Goal: Task Accomplishment & Management: Use online tool/utility

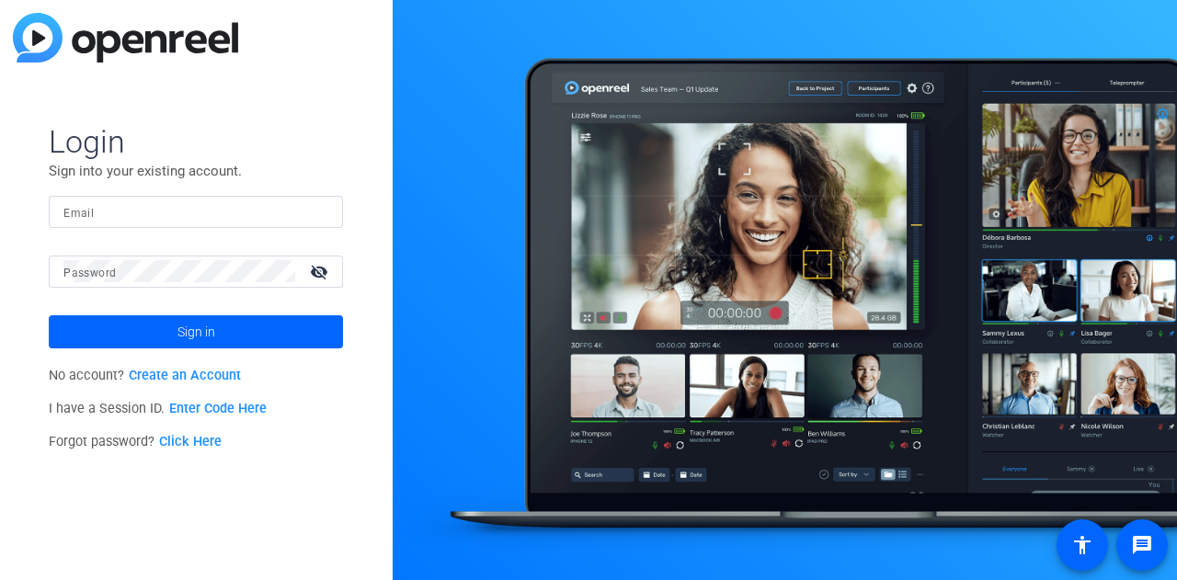
type input "[EMAIL_ADDRESS][DOMAIN_NAME]"
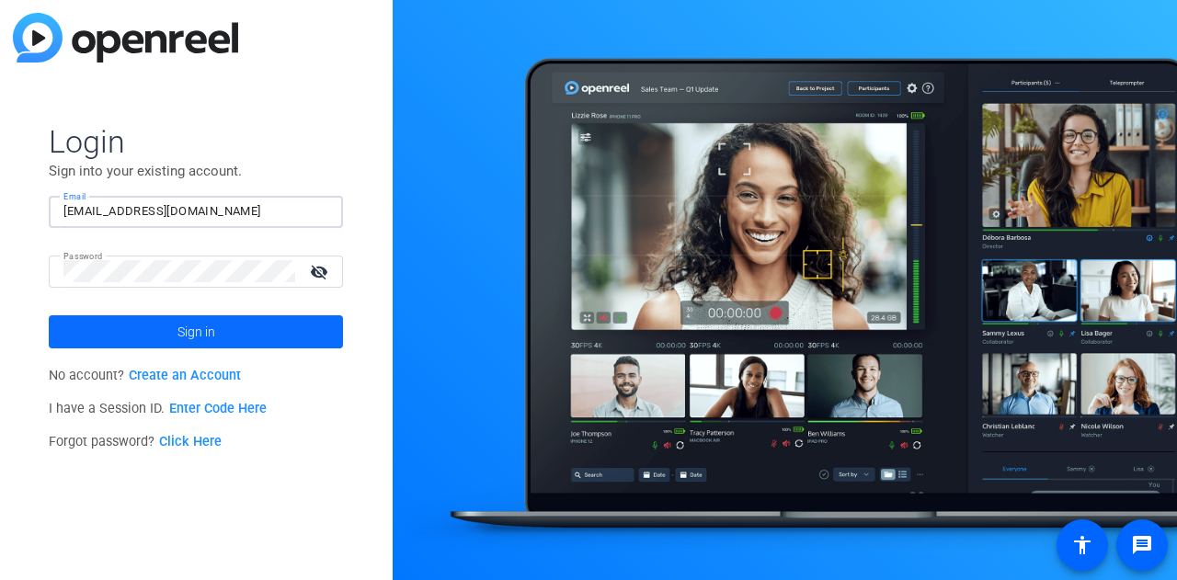
click at [195, 337] on span "Sign in" at bounding box center [196, 332] width 38 height 46
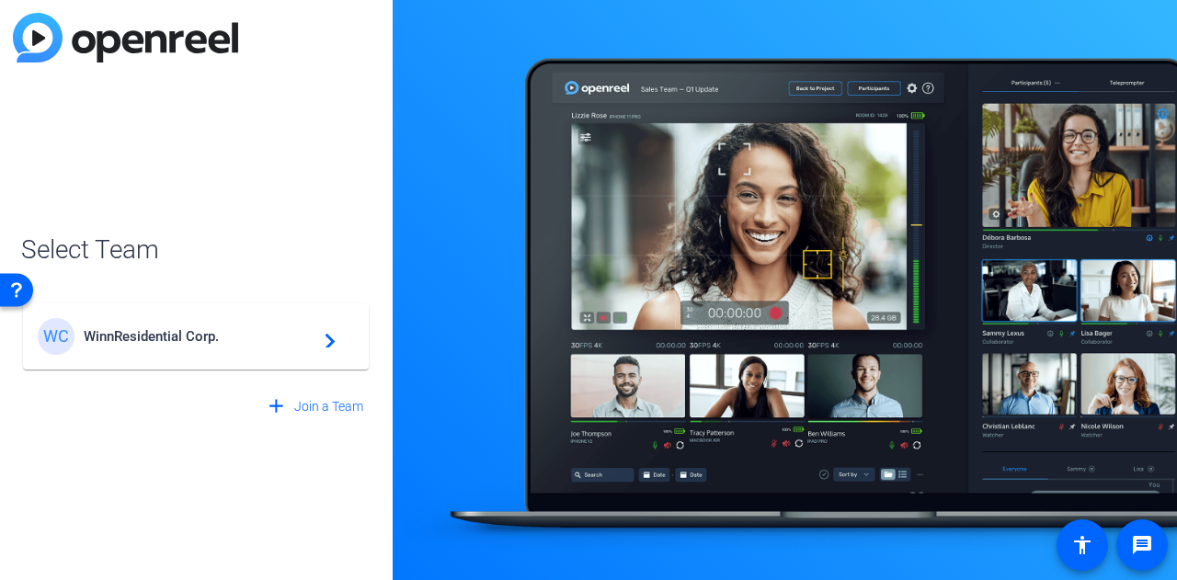
click at [195, 339] on span "WinnResidential Corp." at bounding box center [199, 336] width 230 height 17
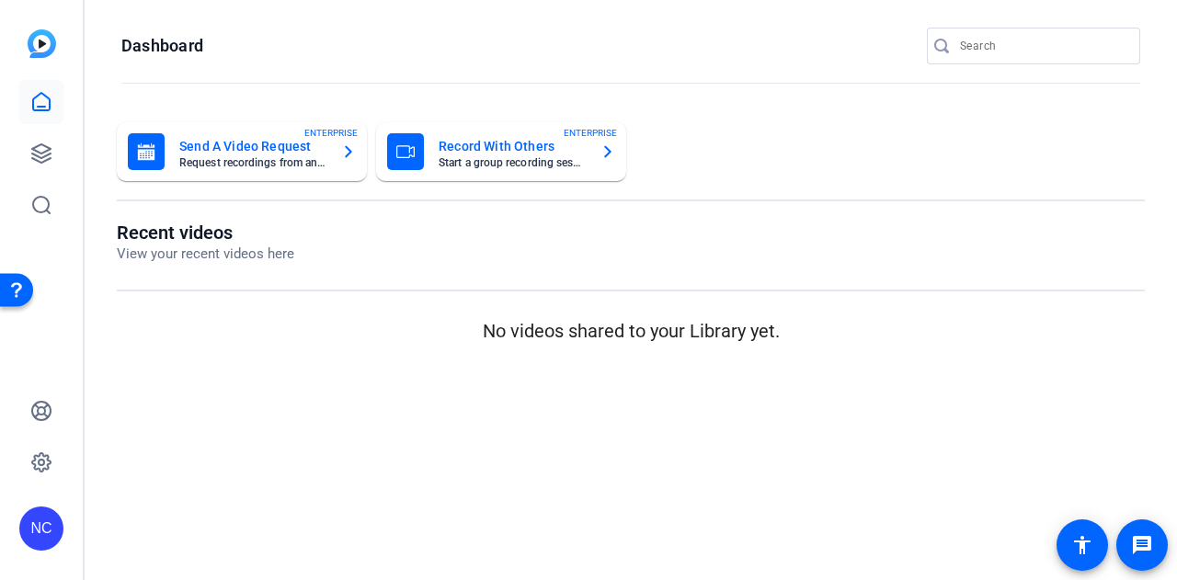
click at [469, 144] on mat-card-title "Record With Others" at bounding box center [512, 146] width 147 height 22
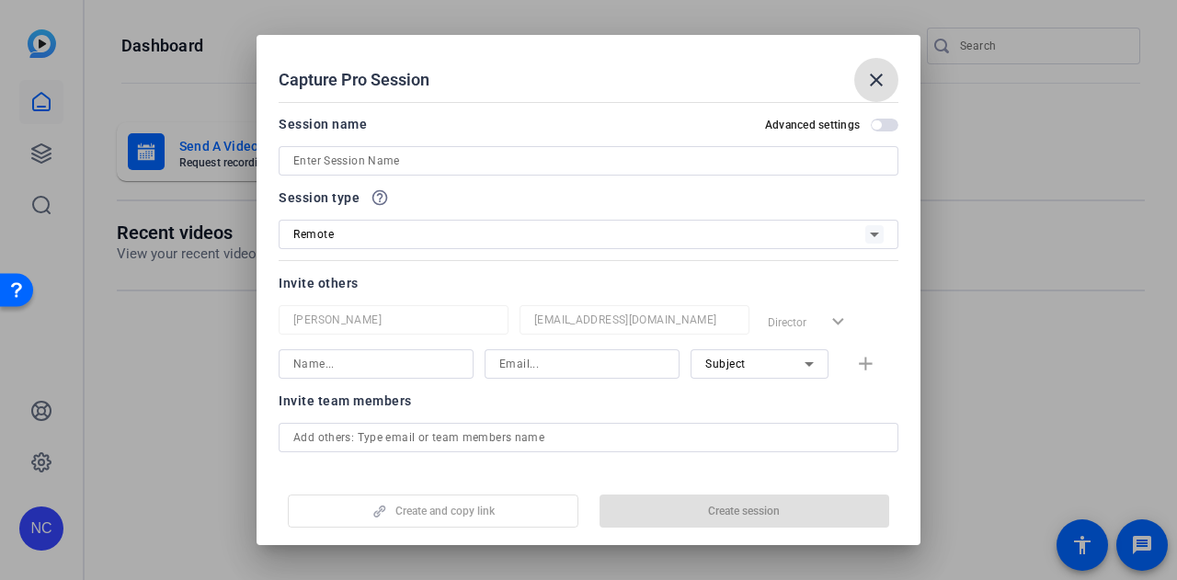
click at [425, 166] on input at bounding box center [588, 161] width 590 height 22
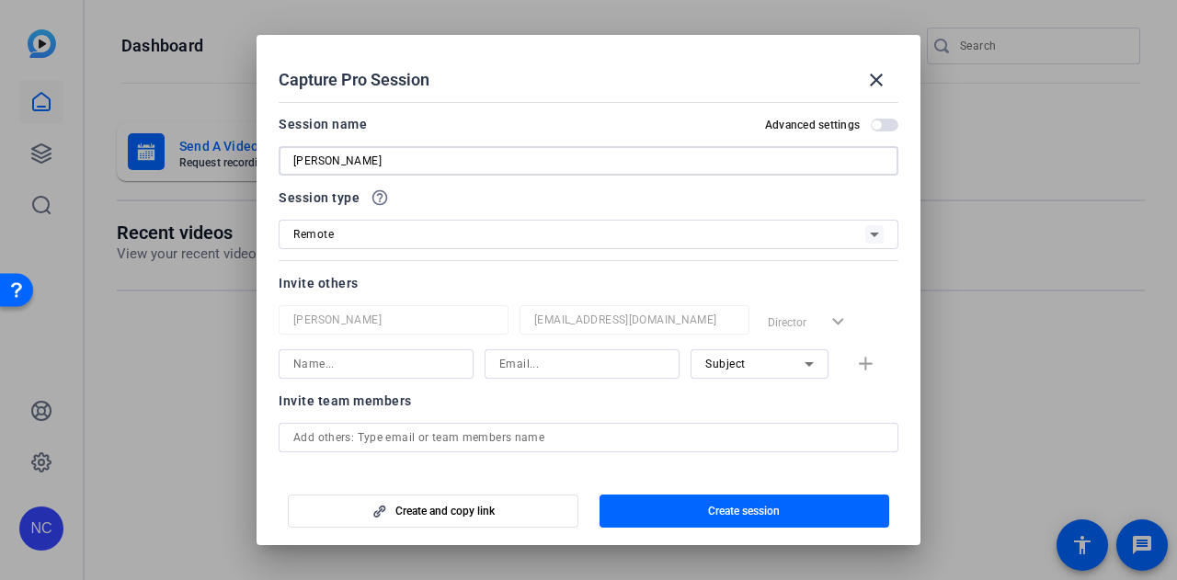
type input "[PERSON_NAME]"
click at [412, 242] on div "Remote" at bounding box center [579, 233] width 572 height 23
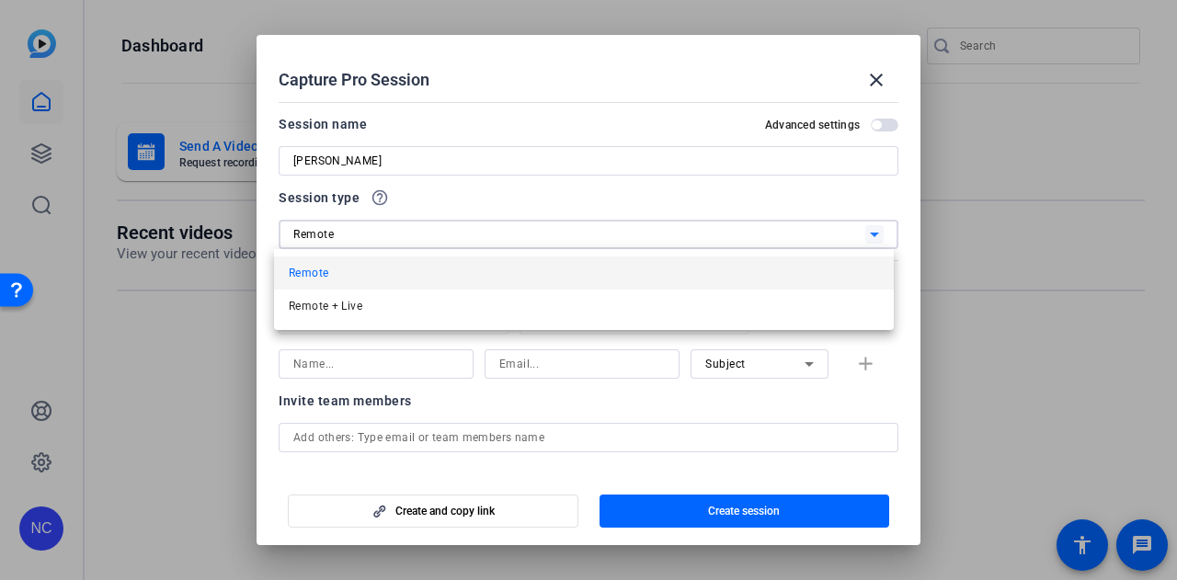
click at [412, 242] on div at bounding box center [588, 290] width 1177 height 580
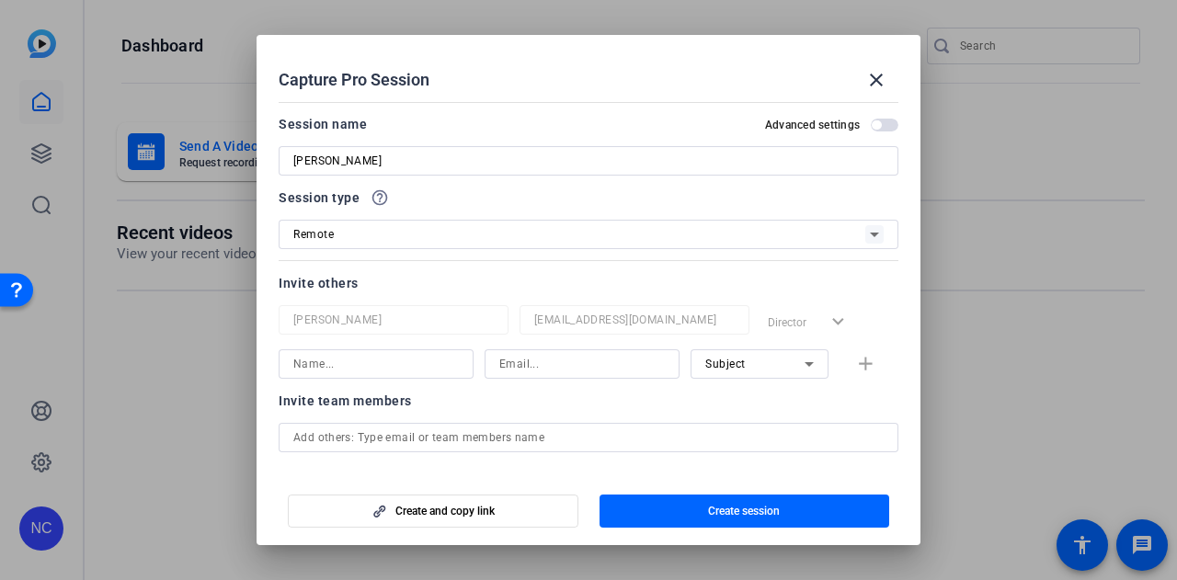
click at [419, 366] on input at bounding box center [375, 364] width 165 height 22
type input "[PERSON_NAME]"
click at [510, 365] on input "juli@goodlife" at bounding box center [581, 364] width 165 height 22
click at [596, 361] on input "julia@goodlife" at bounding box center [581, 364] width 165 height 22
type input "[PERSON_NAME][EMAIL_ADDRESS][DOMAIN_NAME]"
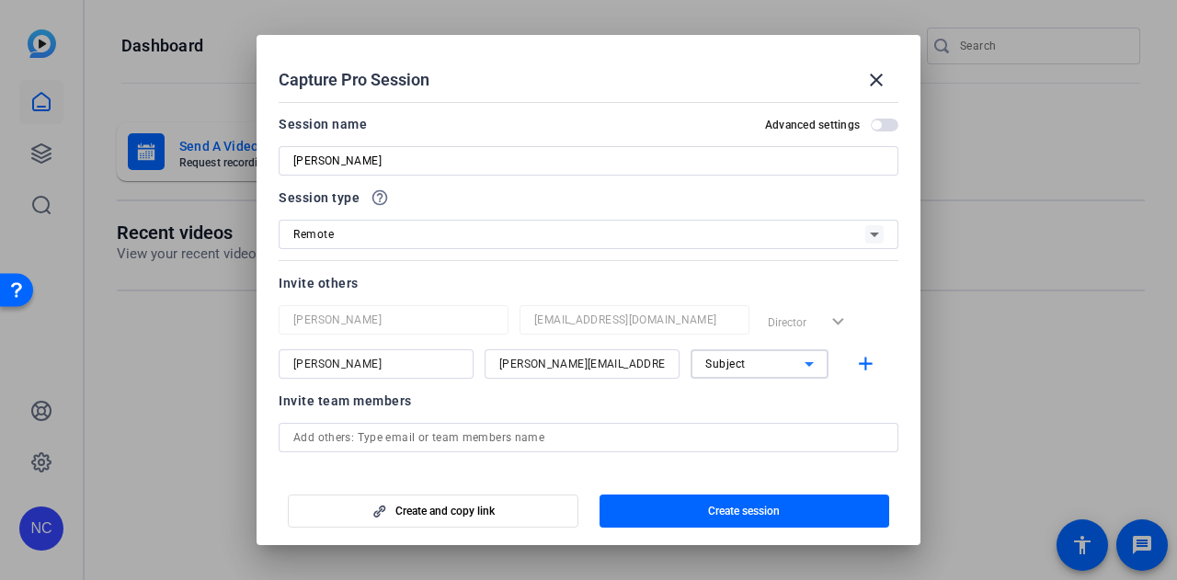
click at [802, 359] on icon at bounding box center [809, 364] width 22 height 22
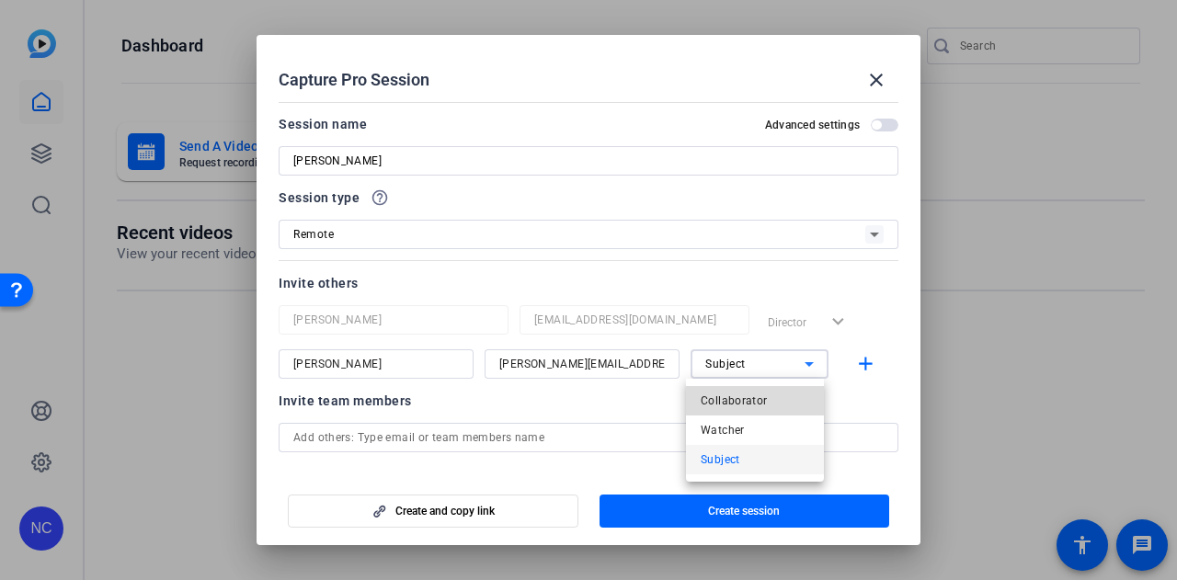
click at [756, 403] on span "Collaborator" at bounding box center [734, 401] width 67 height 22
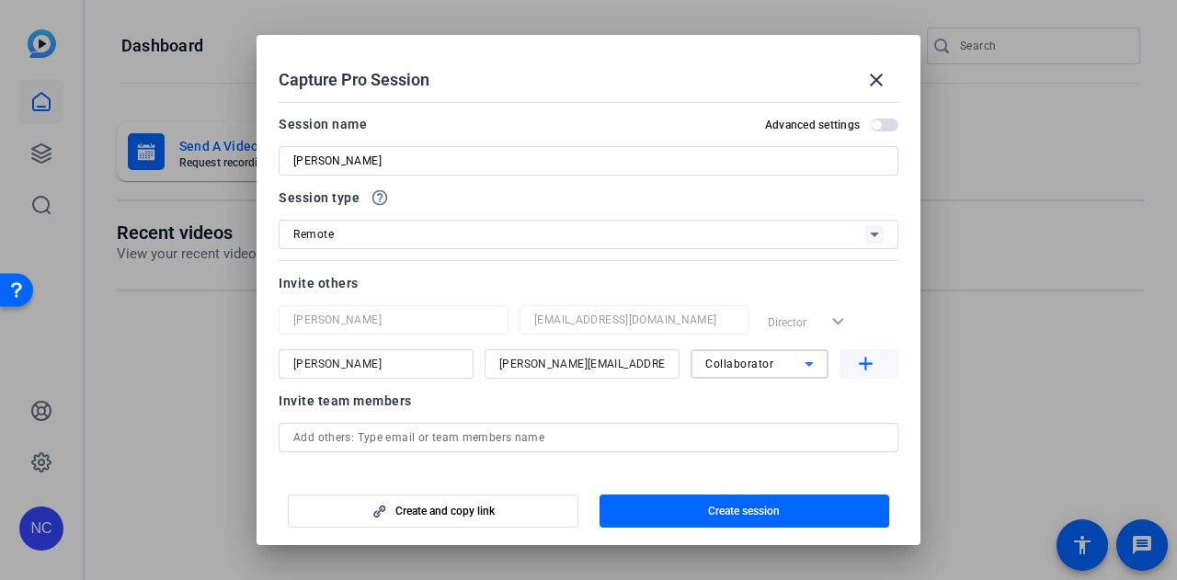
click at [866, 359] on mat-icon "add" at bounding box center [865, 364] width 23 height 23
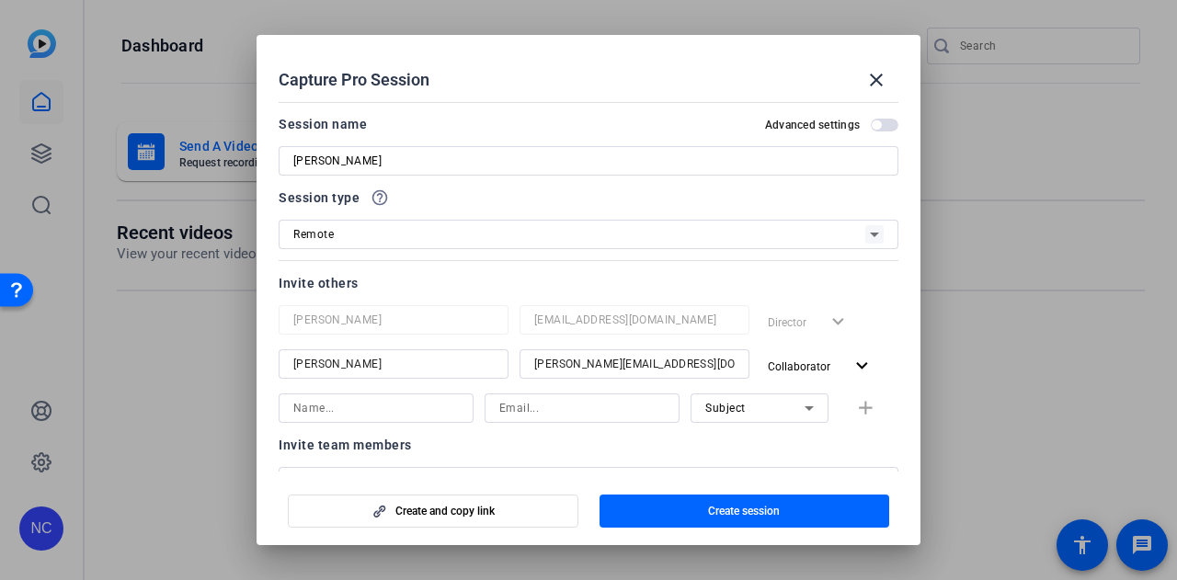
click at [434, 415] on input at bounding box center [375, 408] width 165 height 22
type input "[PERSON_NAME]"
type input "tbenskin@winnco.com"
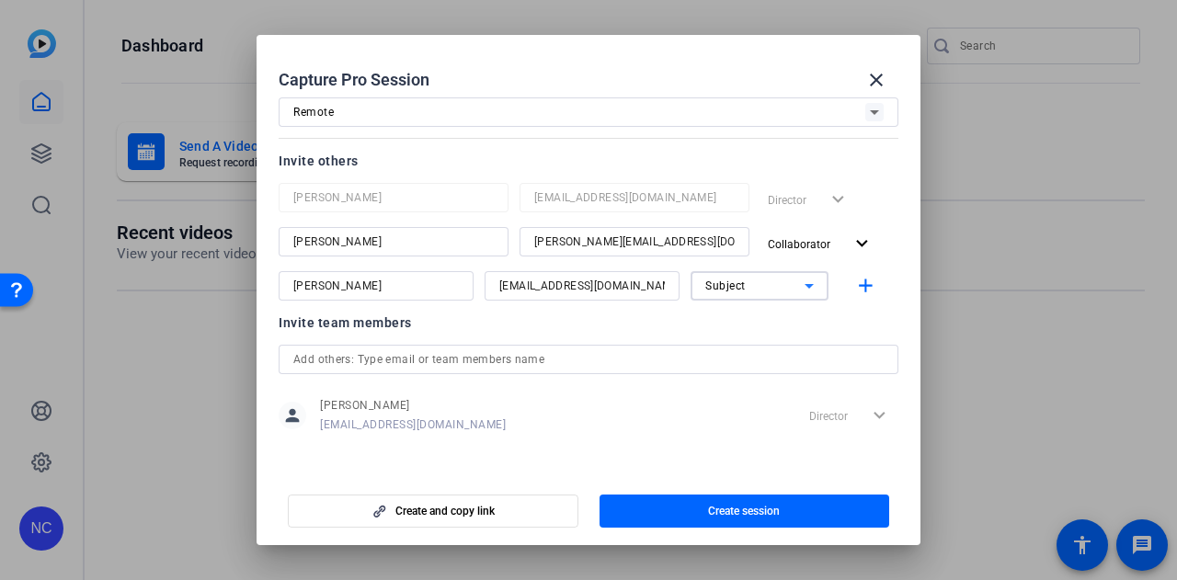
scroll to position [127, 0]
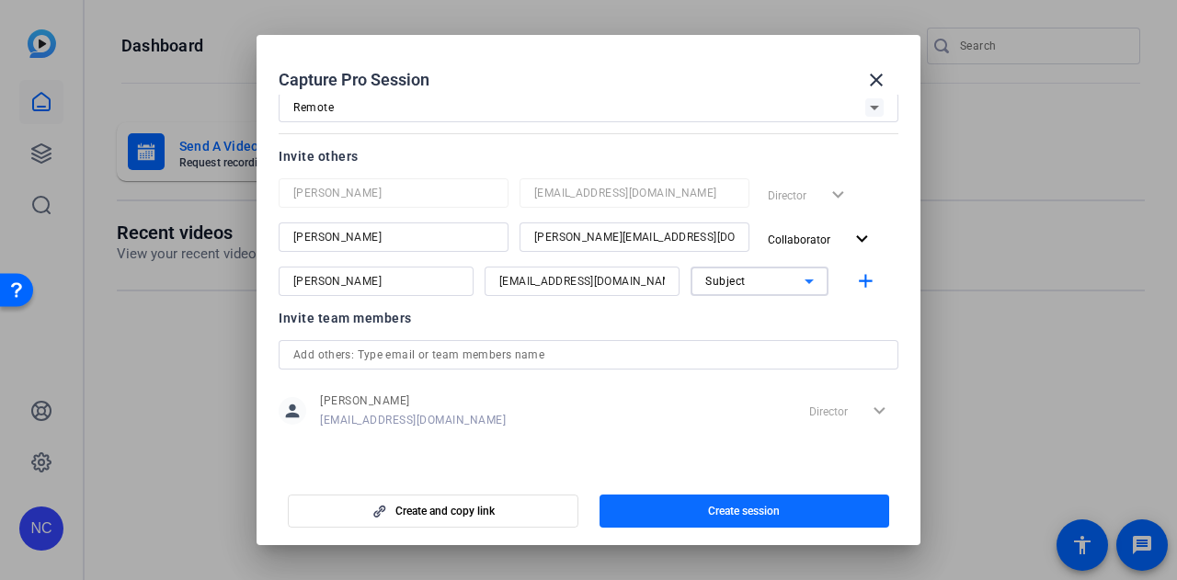
click at [737, 512] on span "Create session" at bounding box center [744, 511] width 72 height 15
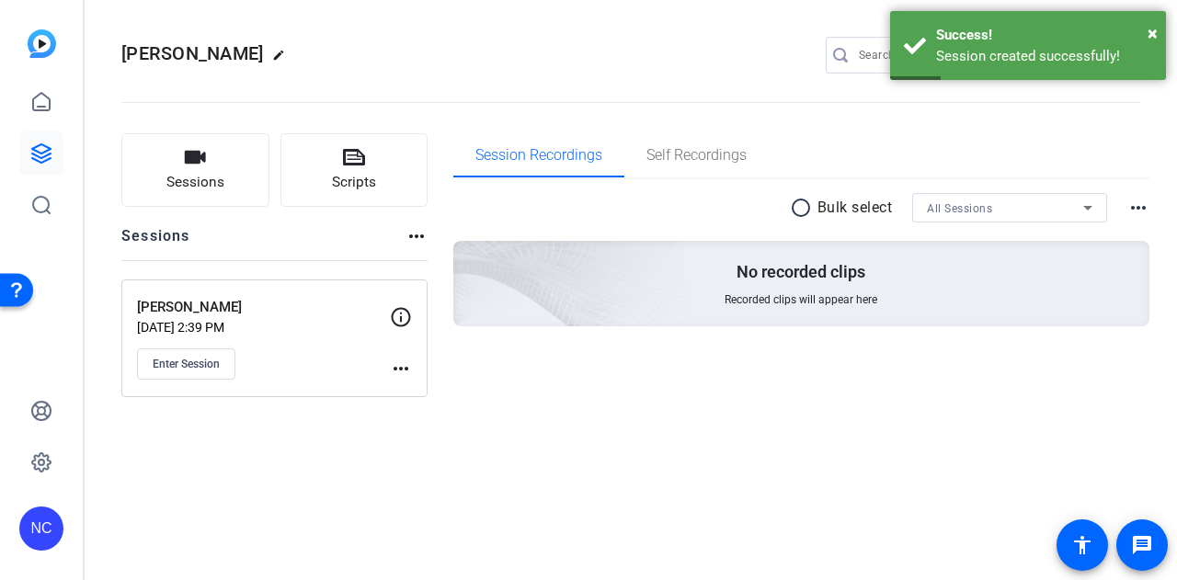
click at [404, 368] on mat-icon "more_horiz" at bounding box center [401, 369] width 22 height 22
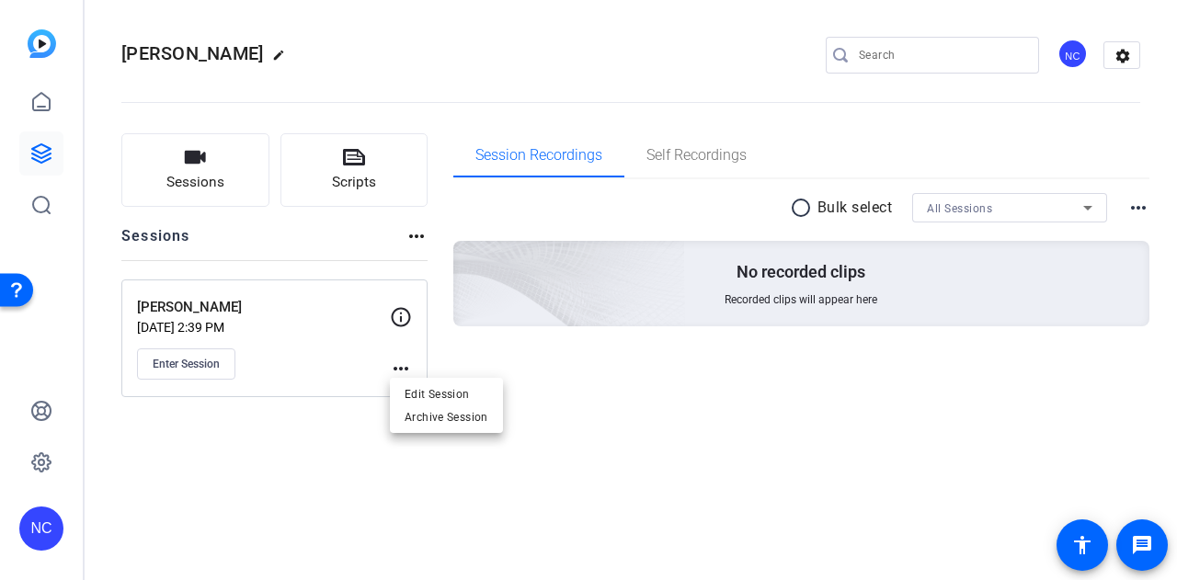
click at [171, 363] on div at bounding box center [588, 290] width 1177 height 580
click at [213, 364] on span "Enter Session" at bounding box center [186, 364] width 67 height 15
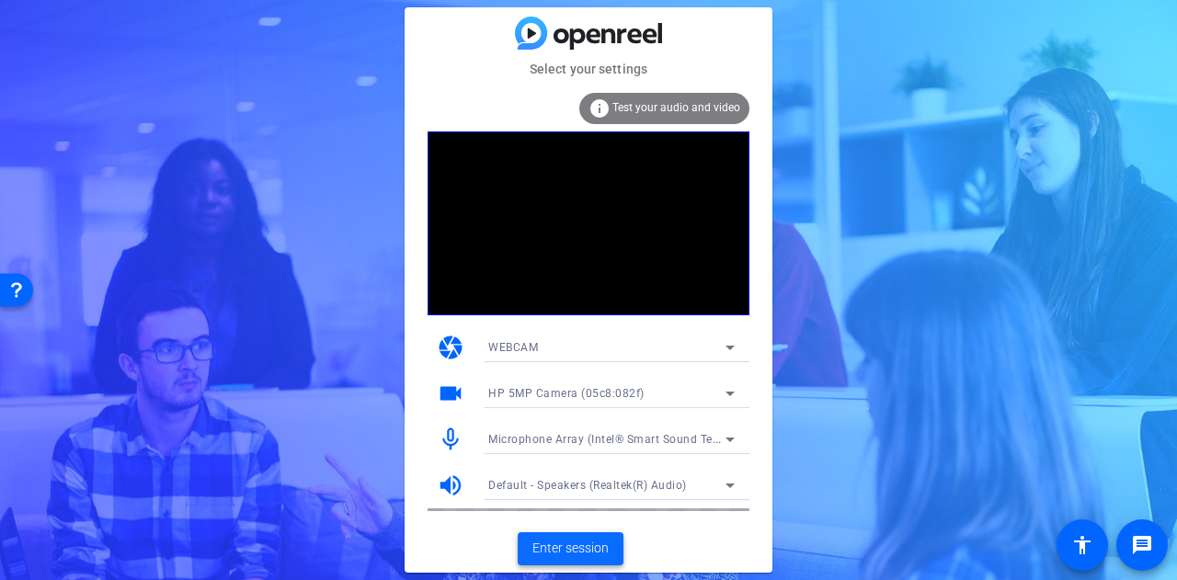
click at [611, 545] on span at bounding box center [571, 549] width 106 height 44
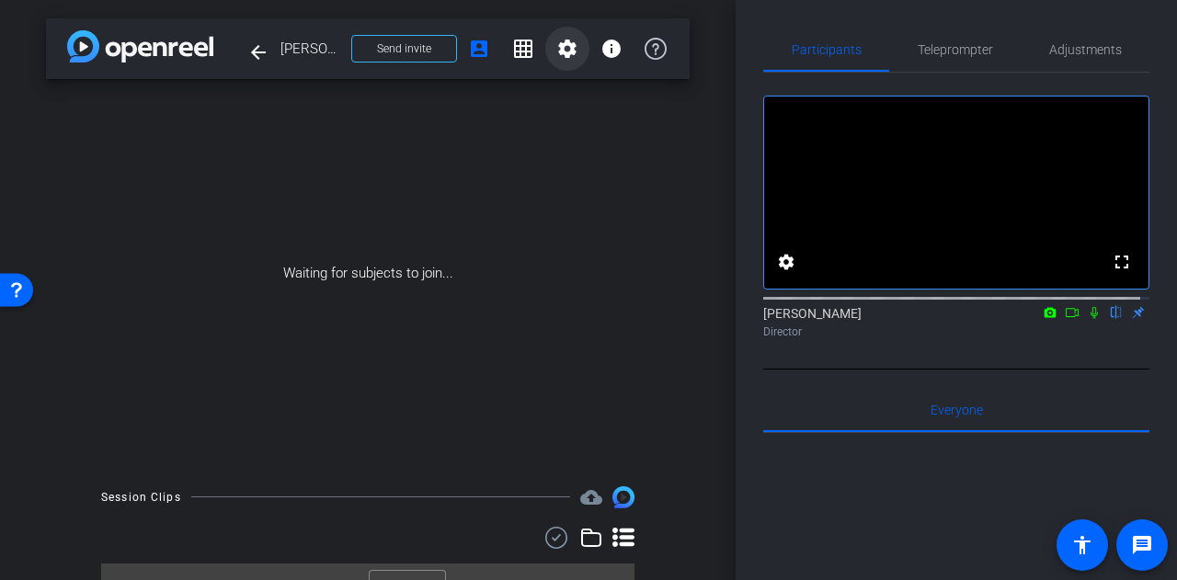
click at [561, 51] on mat-icon "settings" at bounding box center [567, 49] width 22 height 22
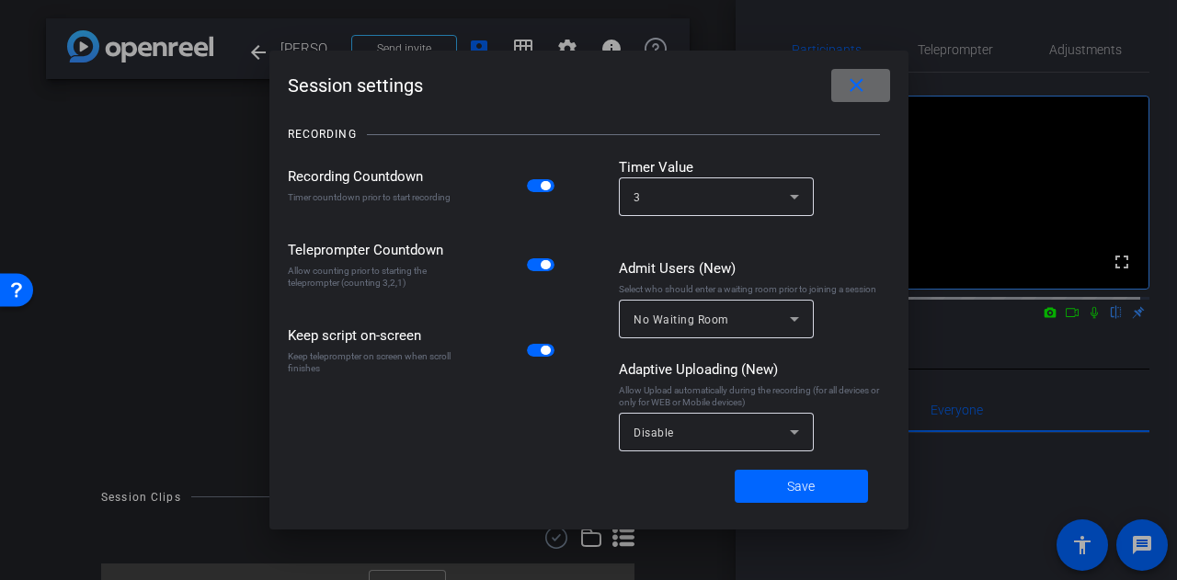
click at [869, 89] on span at bounding box center [860, 85] width 59 height 44
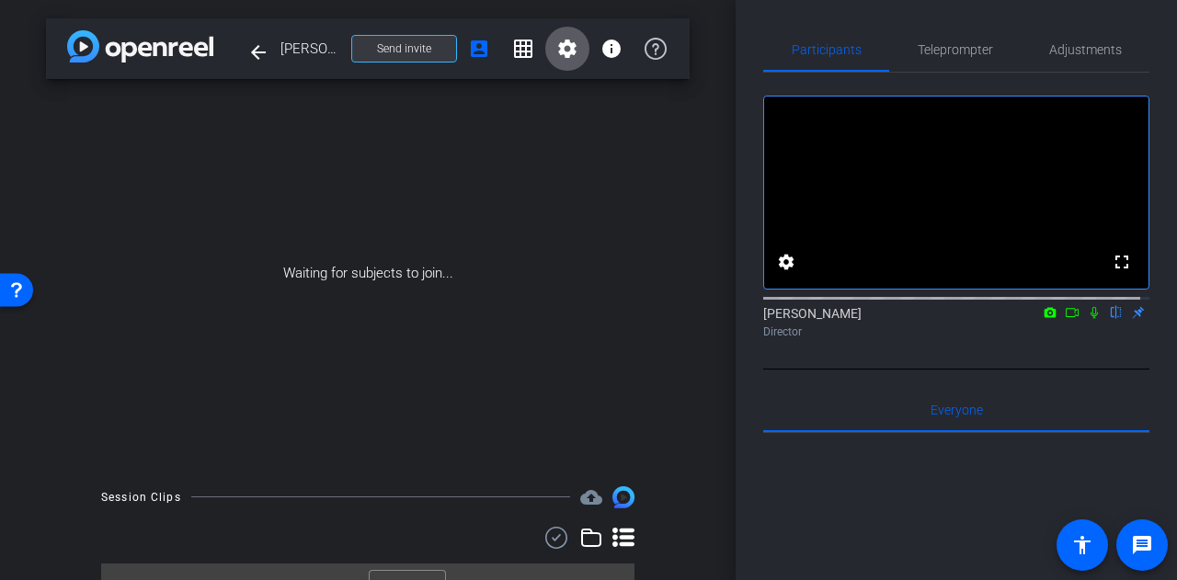
click at [419, 49] on span "Send invite" at bounding box center [404, 48] width 54 height 15
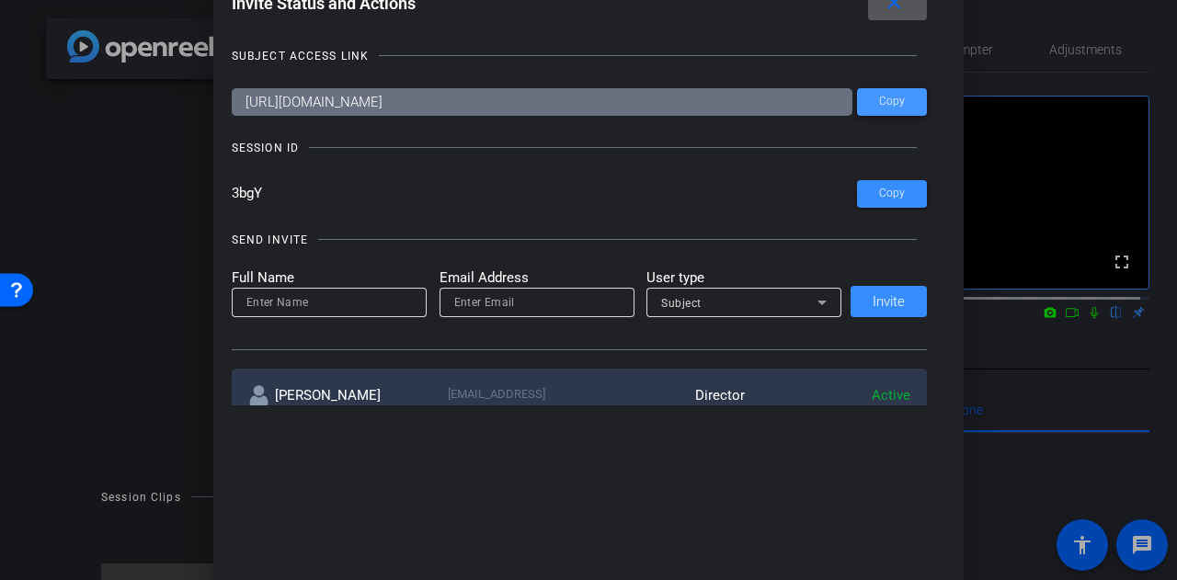
click at [885, 98] on span "Copy" at bounding box center [892, 102] width 26 height 14
click at [905, 18] on span at bounding box center [897, 4] width 59 height 44
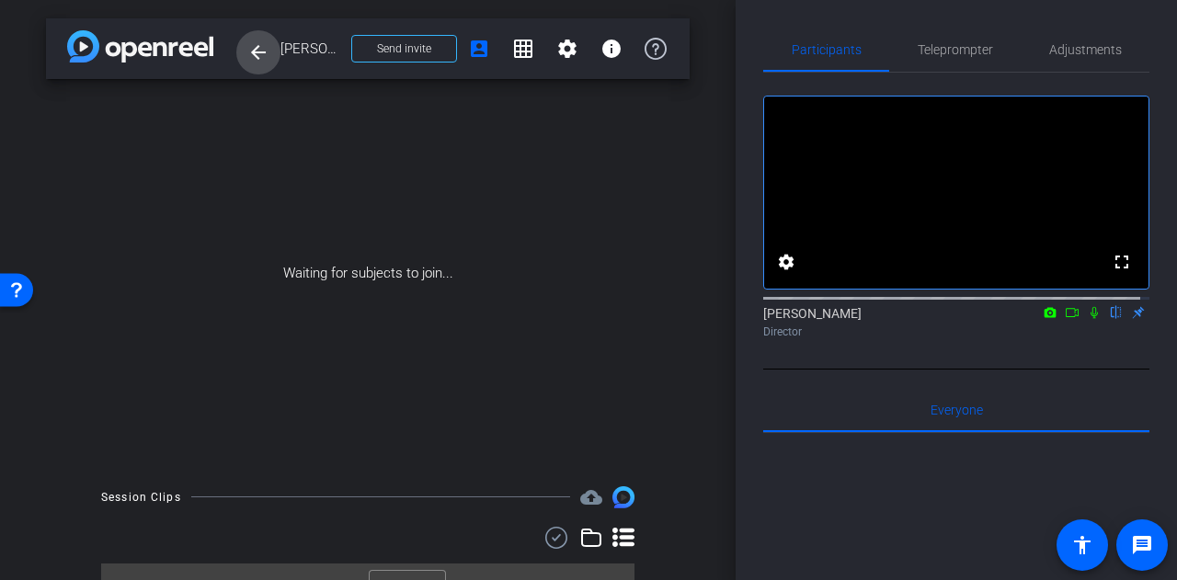
click at [255, 44] on mat-icon "arrow_back" at bounding box center [258, 52] width 22 height 22
